Goal: Navigation & Orientation: Find specific page/section

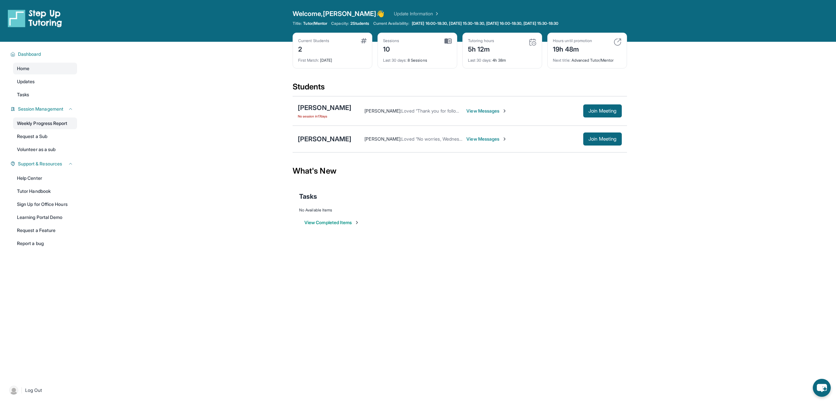
click at [42, 123] on link "Weekly Progress Report" at bounding box center [45, 124] width 64 height 12
click at [39, 153] on link "Volunteer as a sub" at bounding box center [45, 150] width 64 height 12
click at [58, 220] on link "Learning Portal Demo" at bounding box center [45, 218] width 64 height 12
click at [28, 207] on link "Sign Up for Office Hours" at bounding box center [45, 204] width 64 height 12
click at [32, 81] on span "Updates" at bounding box center [26, 81] width 18 height 7
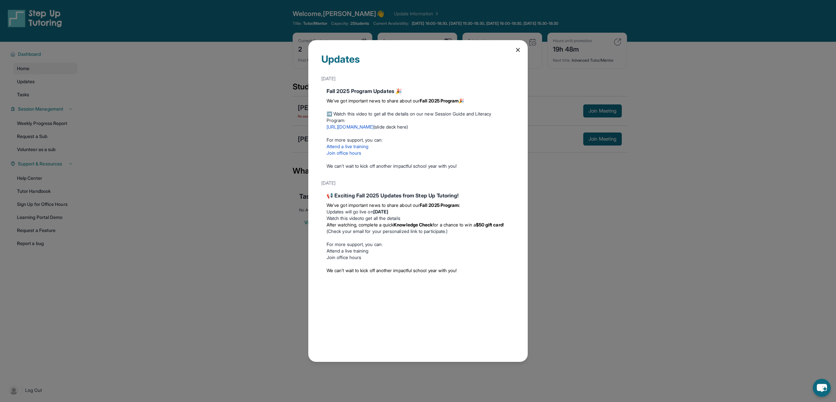
click at [373, 127] on link "https://youtu.be/1HzYHlAD1Mg" at bounding box center [349, 127] width 47 height 6
click at [346, 148] on link "Attend a live training" at bounding box center [347, 147] width 42 height 6
click at [516, 48] on icon at bounding box center [517, 50] width 7 height 7
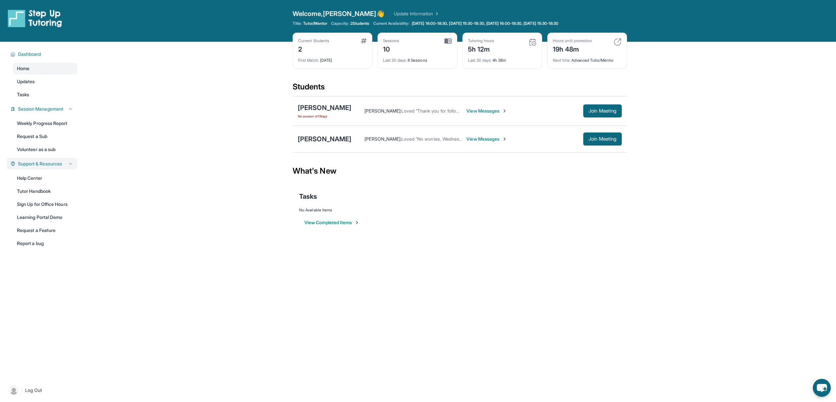
click at [58, 167] on div "Support & Resources" at bounding box center [42, 164] width 71 height 12
click at [42, 177] on link "Help Center" at bounding box center [45, 178] width 64 height 12
click at [595, 141] on span "Join Meeting" at bounding box center [602, 139] width 28 height 4
click at [317, 141] on div "Ysabela Elize Tugano" at bounding box center [325, 138] width 54 height 9
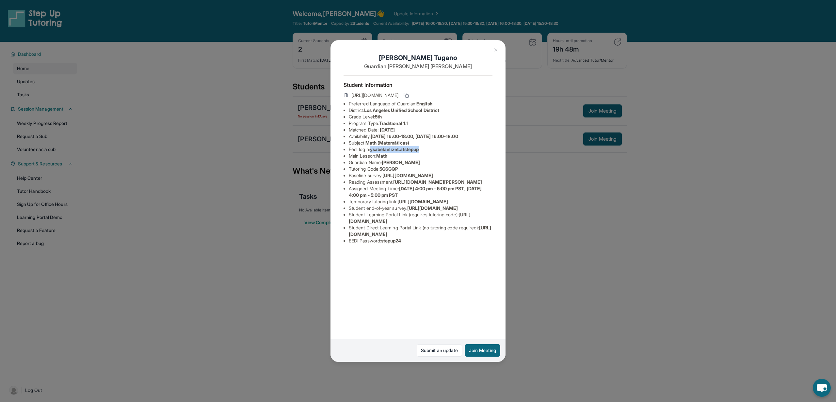
drag, startPoint x: 373, startPoint y: 150, endPoint x: 424, endPoint y: 151, distance: 50.3
click at [419, 151] on span "ysabelaelizet.atstepup" at bounding box center [394, 150] width 49 height 6
copy span "ysabelaelizet.atstepup"
click at [535, 335] on div "Ysabela Elize Tugano Guardian: Angelica Sabinay Student Information https://stu…" at bounding box center [418, 201] width 836 height 402
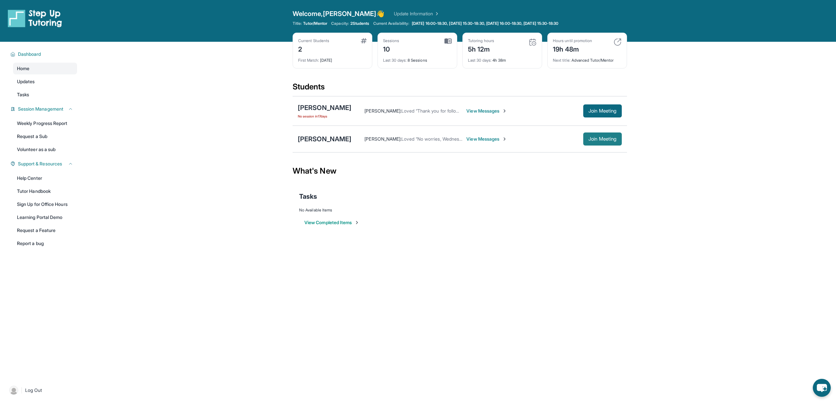
click at [607, 134] on button "Join Meeting" at bounding box center [602, 139] width 39 height 13
click at [597, 137] on span "Join Meeting" at bounding box center [602, 139] width 28 height 4
click at [50, 193] on link "Tutor Handbook" at bounding box center [45, 191] width 64 height 12
click at [12, 391] on img at bounding box center [13, 390] width 9 height 9
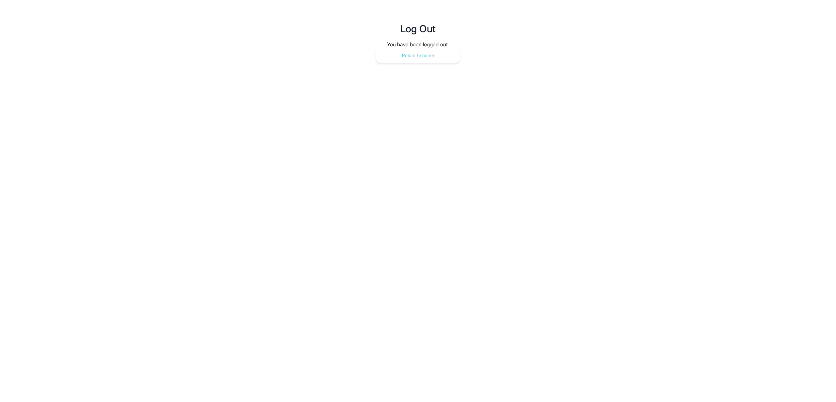
click at [419, 55] on button "Return to home" at bounding box center [418, 55] width 84 height 14
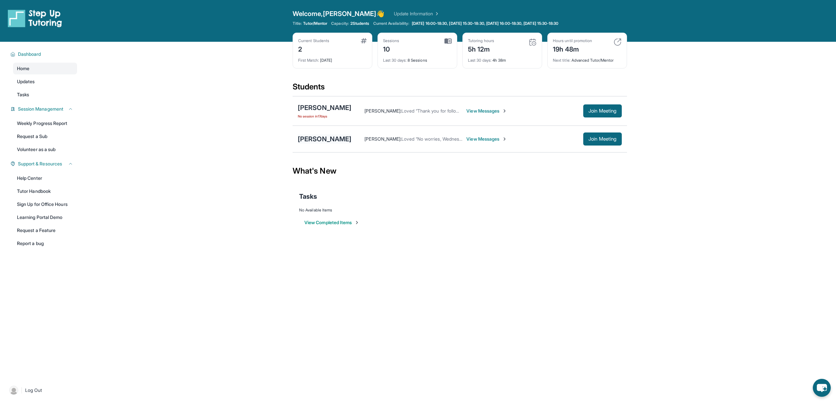
click at [310, 139] on div "[PERSON_NAME]" at bounding box center [325, 138] width 54 height 9
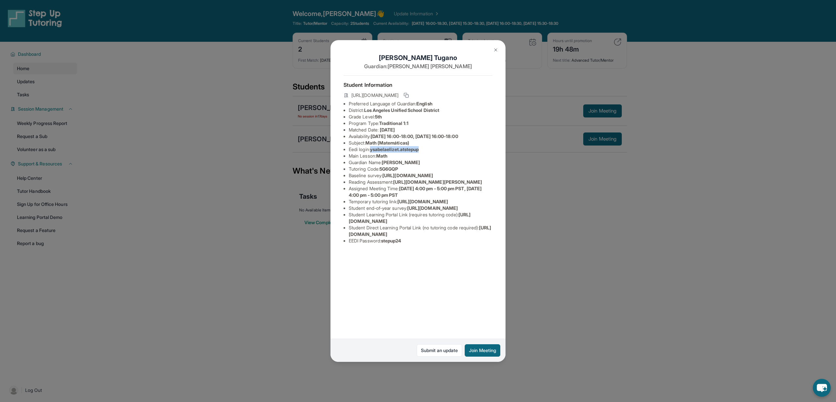
drag, startPoint x: 372, startPoint y: 150, endPoint x: 424, endPoint y: 151, distance: 51.6
click at [424, 151] on li "Eedi login : ysabelaelizet.atstepup" at bounding box center [421, 149] width 144 height 7
copy span "ysabelaelizet.atstepup"
click at [276, 131] on div "Ysabela Elize Tugano Guardian: Angelica Sabinay Student Information https://stu…" at bounding box center [418, 201] width 836 height 402
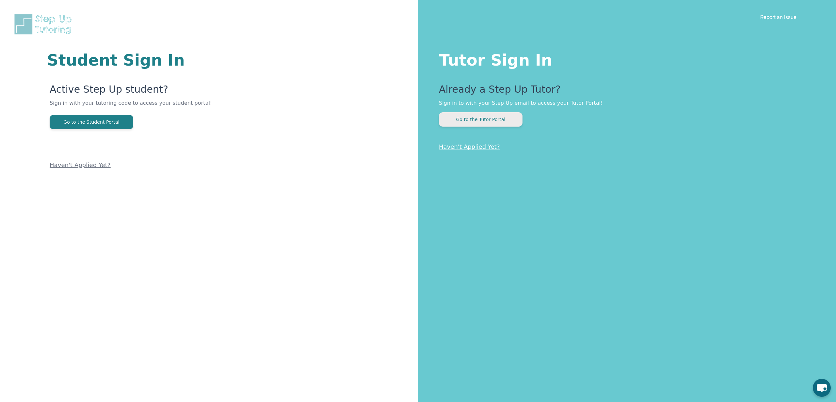
click at [461, 122] on button "Go to the Tutor Portal" at bounding box center [481, 119] width 84 height 14
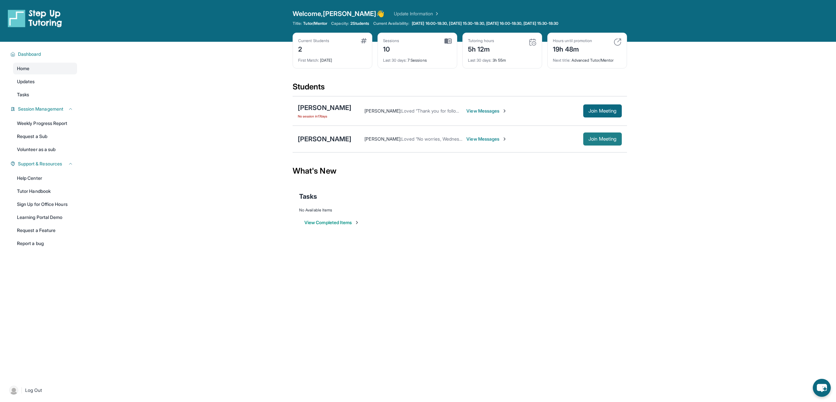
click at [599, 137] on span "Join Meeting" at bounding box center [602, 139] width 28 height 4
click at [330, 140] on div "[PERSON_NAME]" at bounding box center [325, 138] width 54 height 9
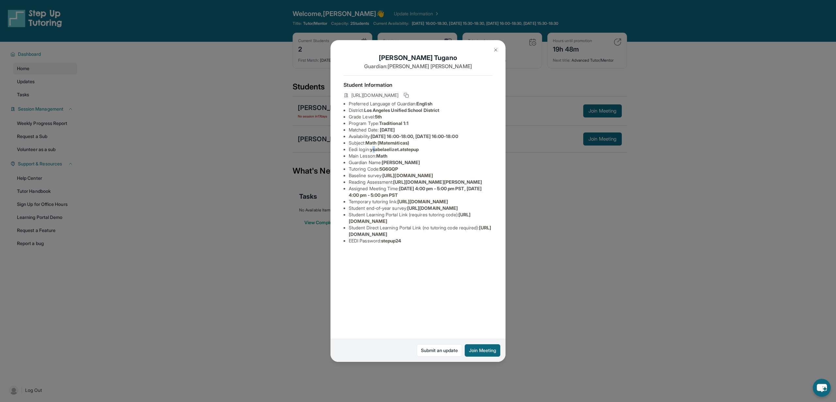
click at [376, 150] on span "ysabelaelizet.atstepup" at bounding box center [394, 150] width 49 height 6
drag, startPoint x: 373, startPoint y: 150, endPoint x: 423, endPoint y: 151, distance: 50.6
click at [419, 151] on span "ysabelaelizet.atstepup" at bounding box center [394, 150] width 49 height 6
copy span "ysabelaelizet.atstepup"
